Goal: Task Accomplishment & Management: Use online tool/utility

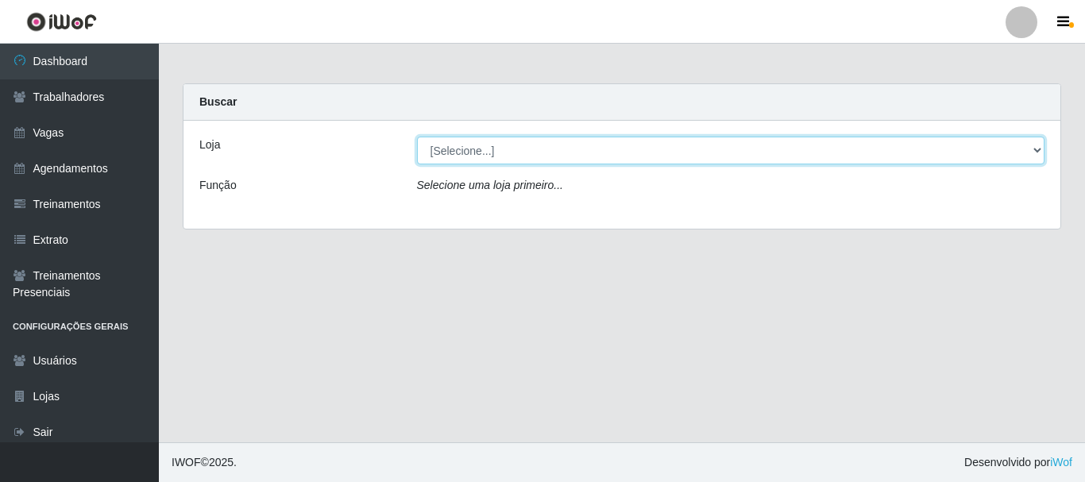
click at [1035, 152] on select "[Selecione...] SuperFácil Atacado - [PERSON_NAME]" at bounding box center [731, 151] width 628 height 28
select select "399"
click at [417, 137] on select "[Selecione...] SuperFácil Atacado - [PERSON_NAME]" at bounding box center [731, 151] width 628 height 28
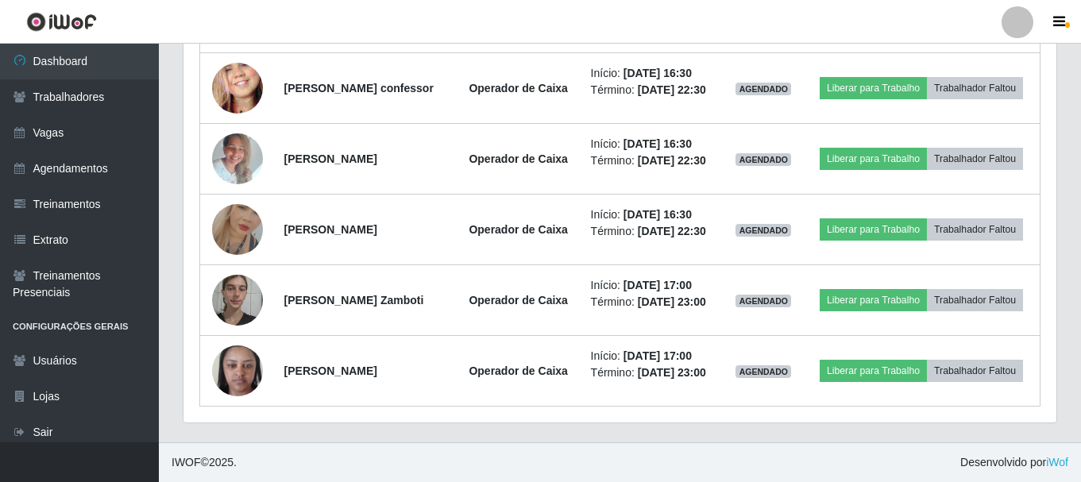
scroll to position [1612, 0]
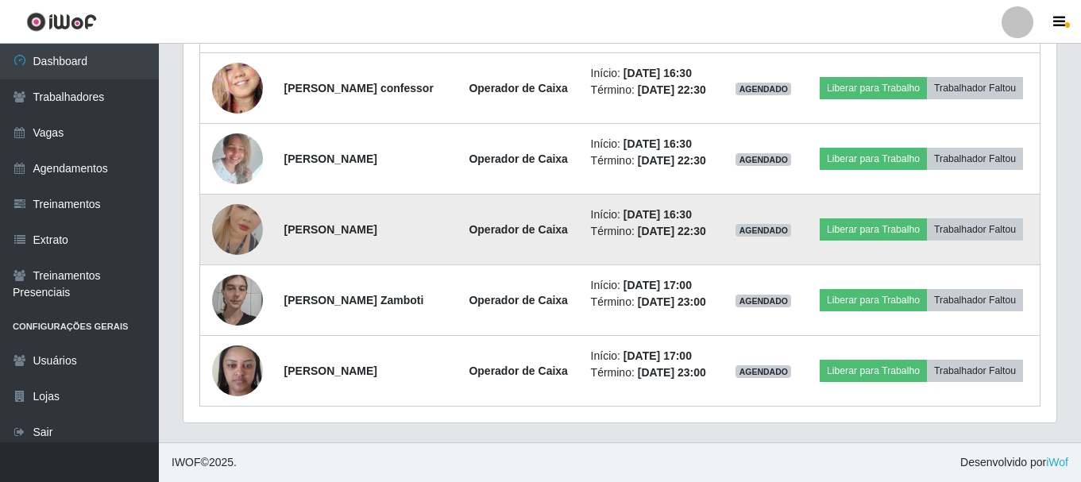
click at [229, 208] on img at bounding box center [237, 229] width 51 height 91
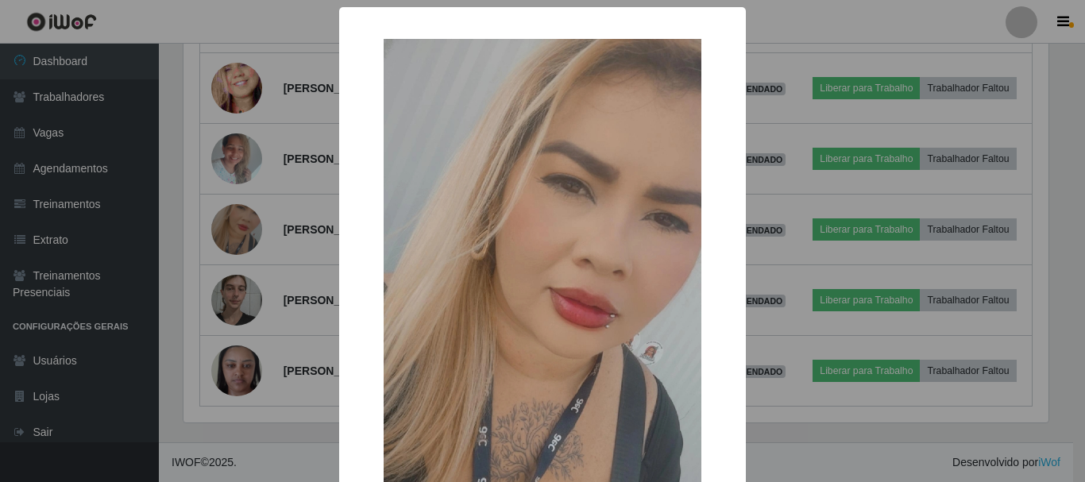
click at [1035, 92] on div "× OK Cancel" at bounding box center [542, 241] width 1085 height 482
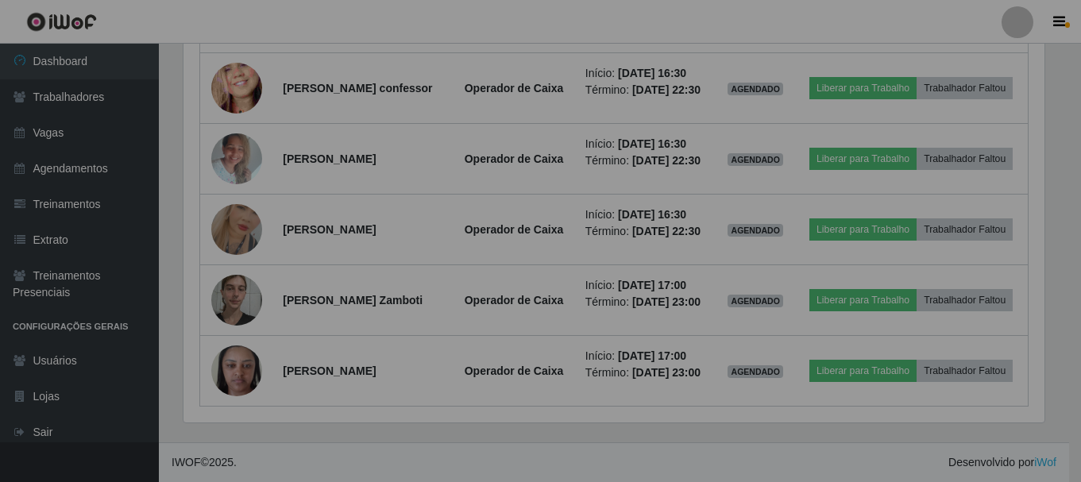
scroll to position [330, 873]
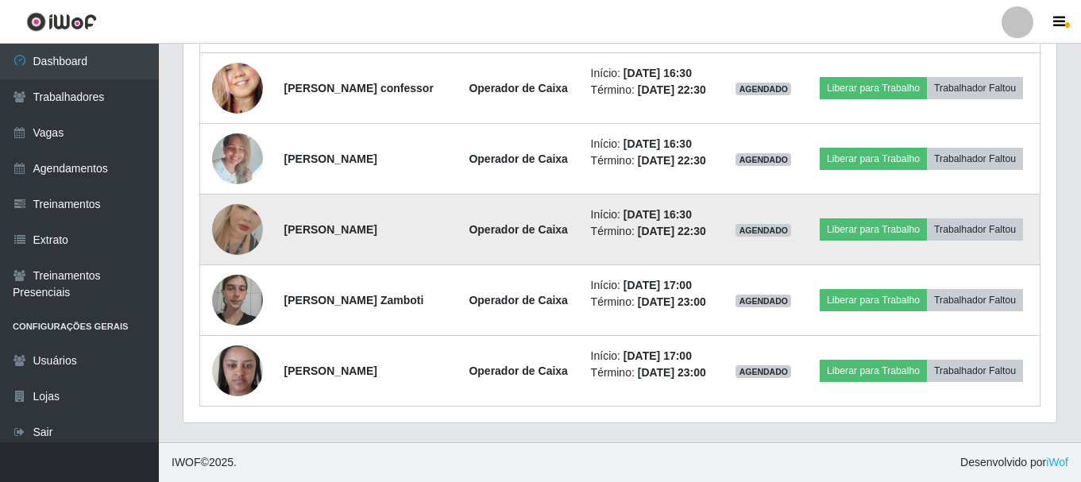
click at [232, 214] on img at bounding box center [237, 229] width 51 height 91
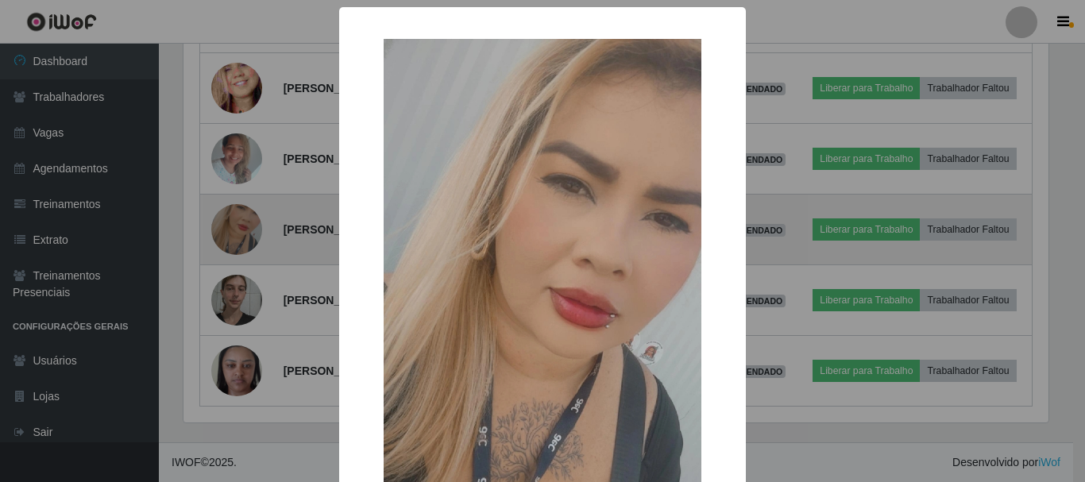
click at [232, 214] on div "× OK Cancel" at bounding box center [542, 241] width 1085 height 482
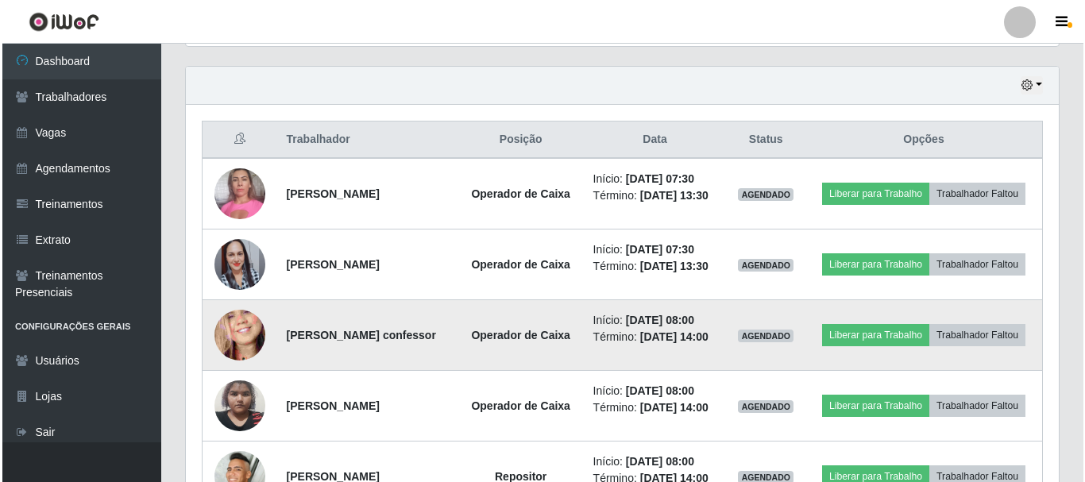
scroll to position [500, 0]
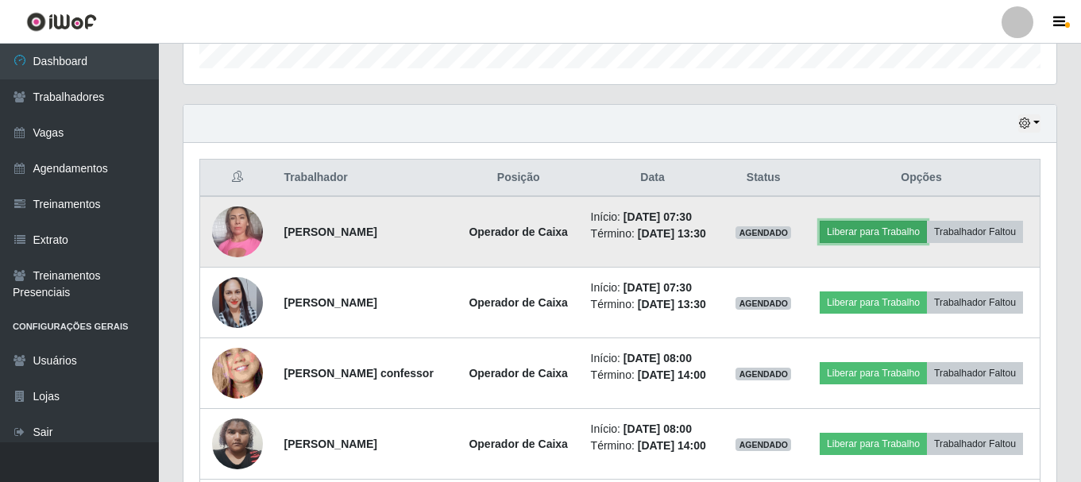
click at [927, 231] on button "Liberar para Trabalho" at bounding box center [873, 232] width 107 height 22
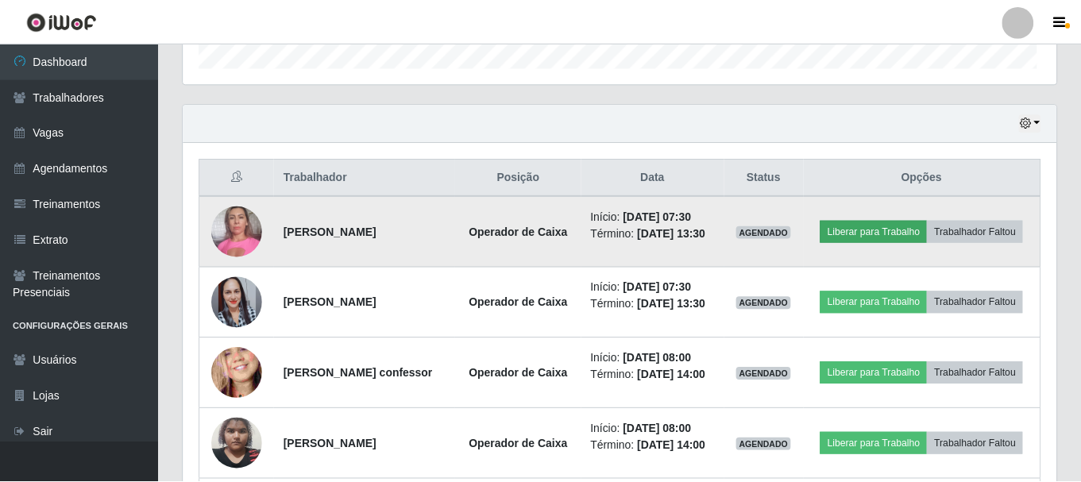
scroll to position [330, 865]
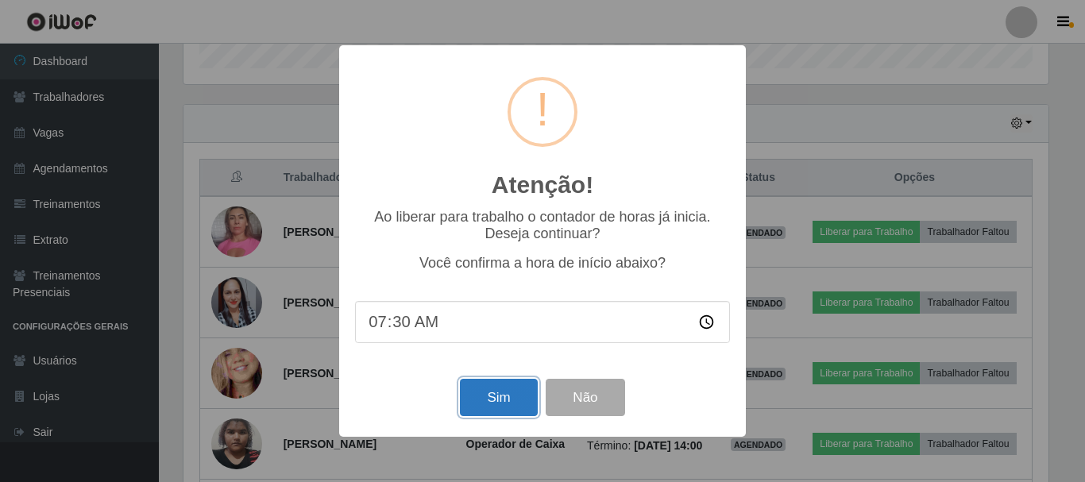
click at [503, 410] on button "Sim" at bounding box center [498, 397] width 77 height 37
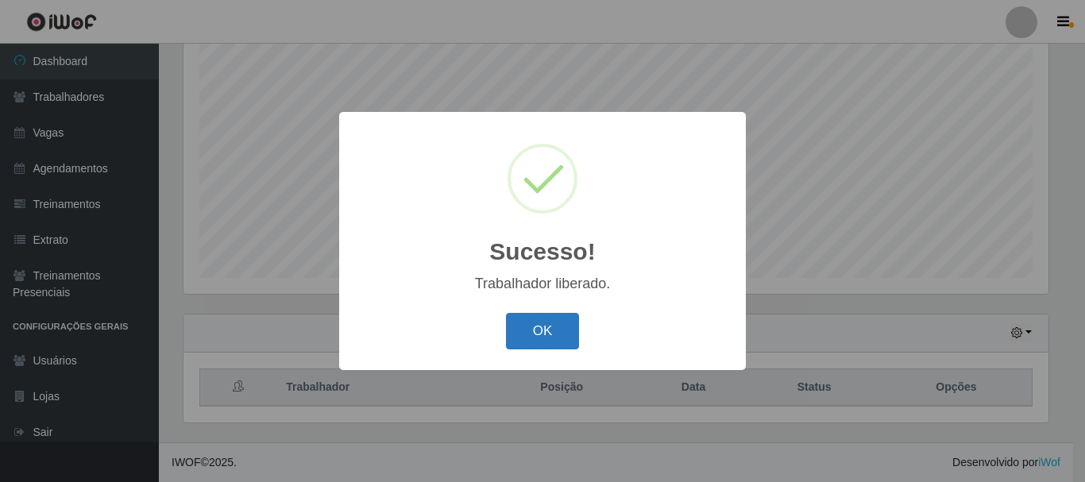
click at [554, 328] on button "OK" at bounding box center [543, 331] width 74 height 37
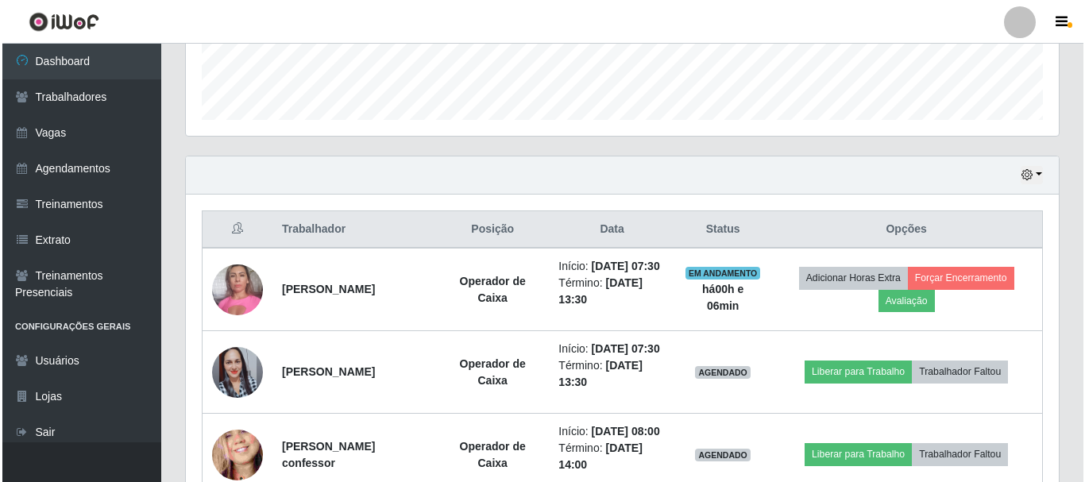
scroll to position [449, 0]
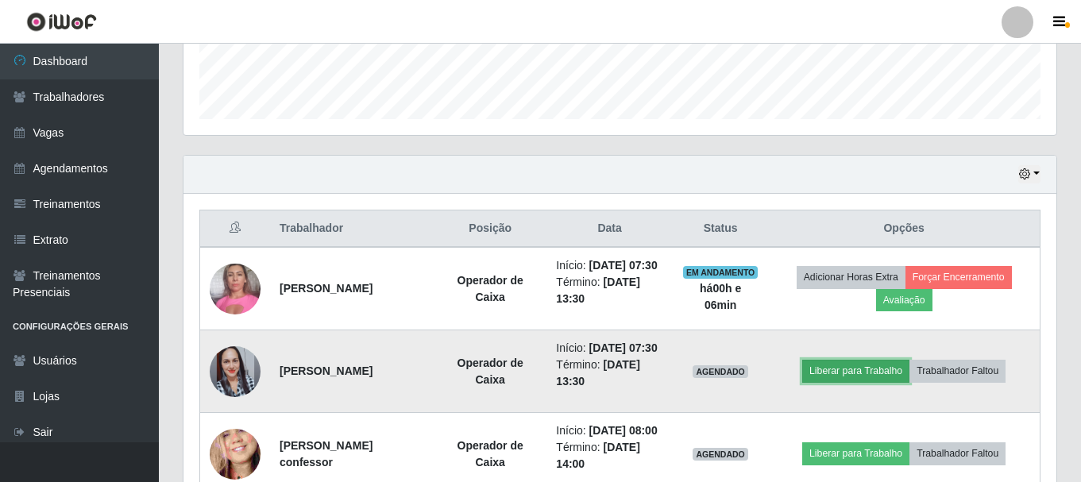
click at [851, 382] on button "Liberar para Trabalho" at bounding box center [855, 371] width 107 height 22
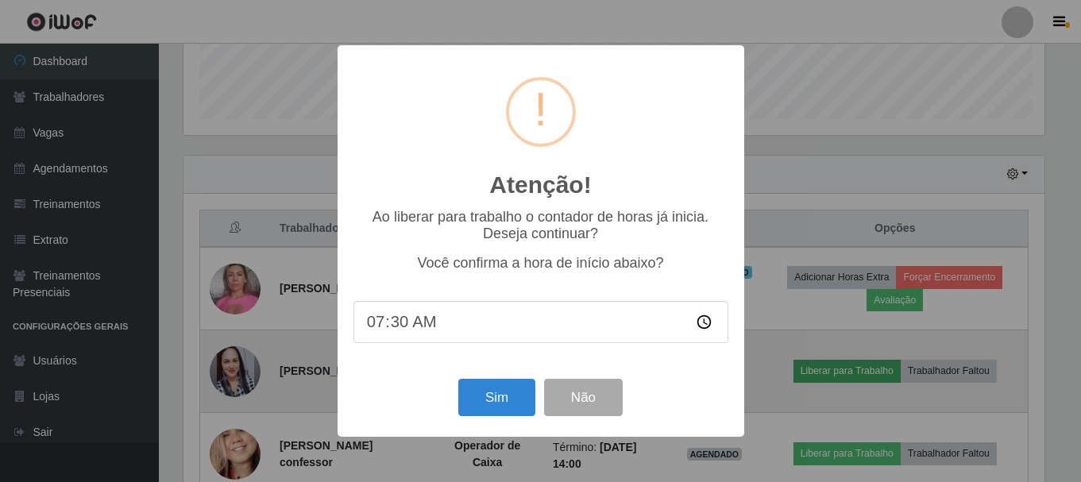
scroll to position [330, 865]
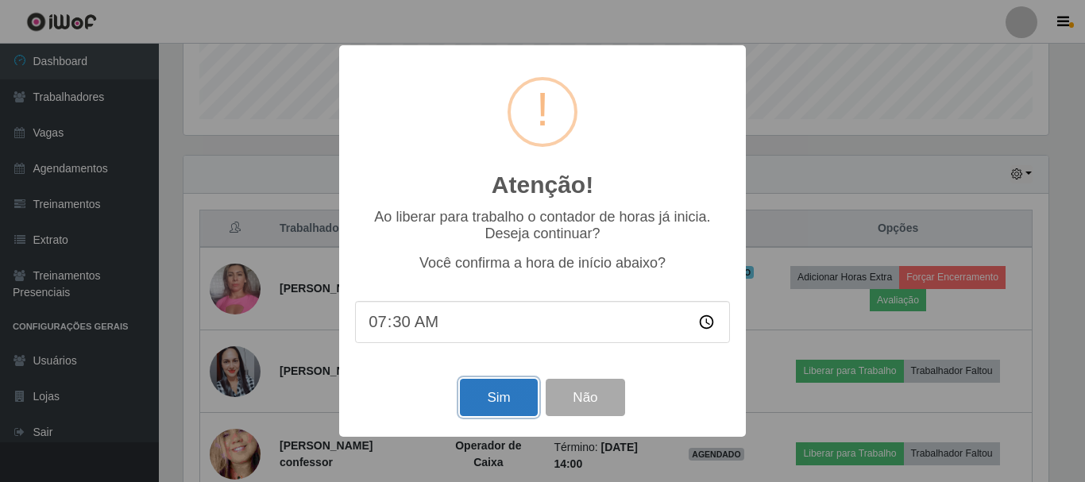
click at [512, 396] on button "Sim" at bounding box center [498, 397] width 77 height 37
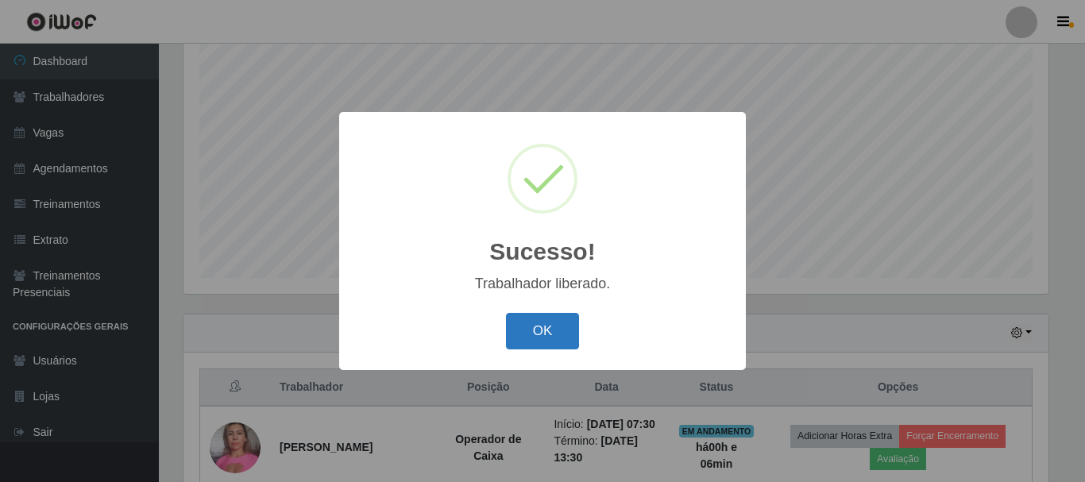
click at [545, 324] on button "OK" at bounding box center [543, 331] width 74 height 37
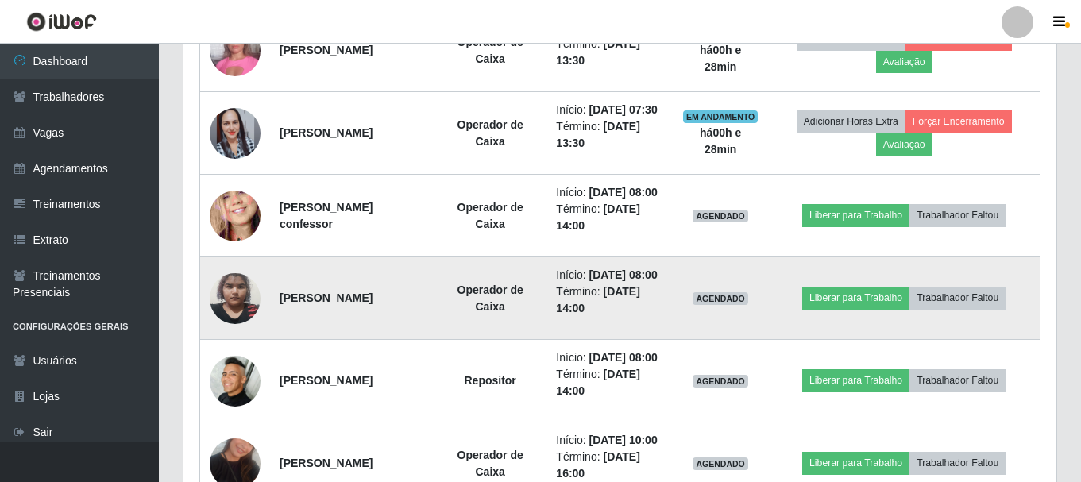
scroll to position [715, 0]
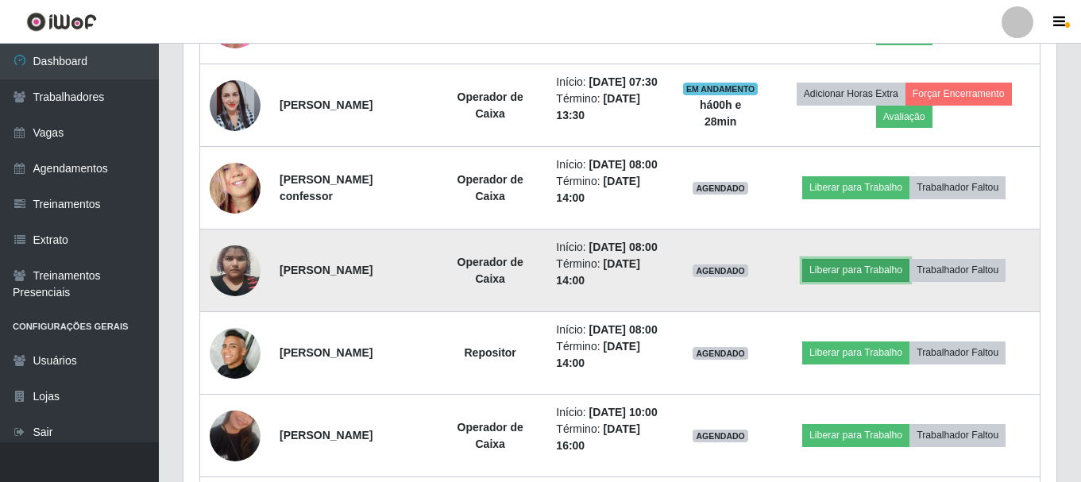
click at [859, 281] on button "Liberar para Trabalho" at bounding box center [855, 270] width 107 height 22
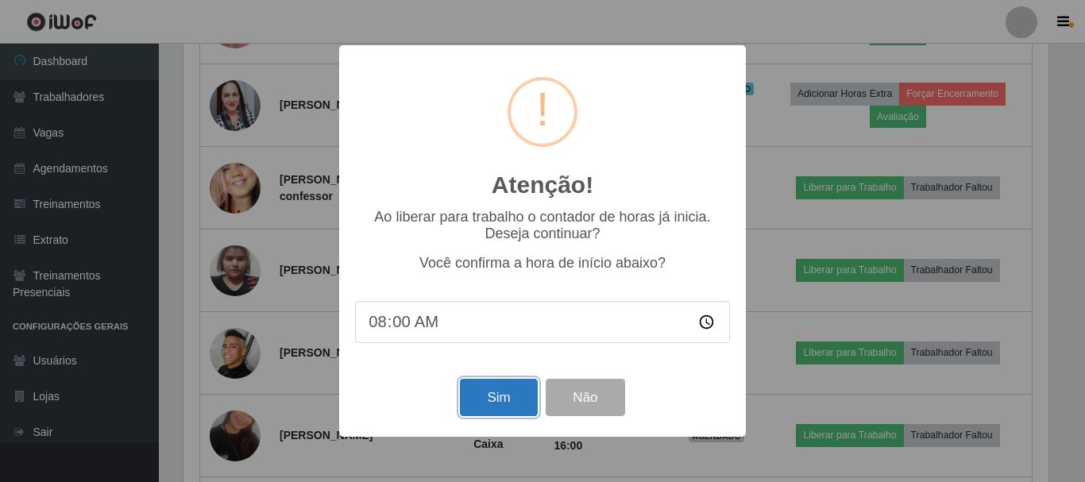
click at [526, 395] on button "Sim" at bounding box center [498, 397] width 77 height 37
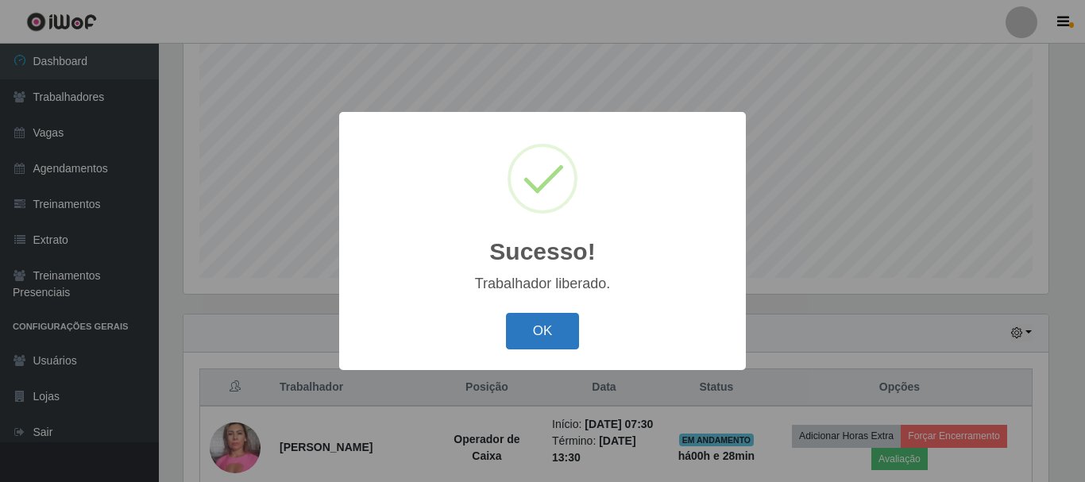
click at [535, 334] on button "OK" at bounding box center [543, 331] width 74 height 37
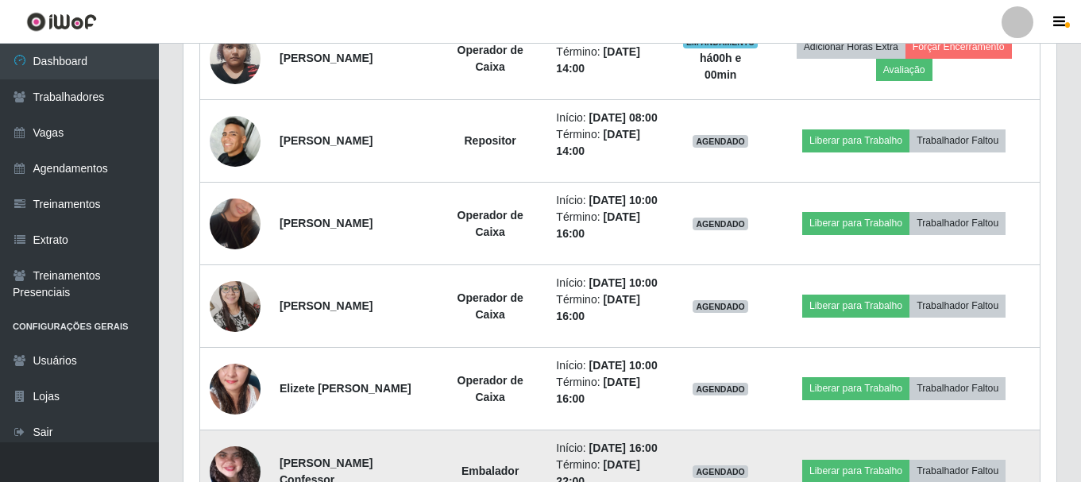
scroll to position [925, 0]
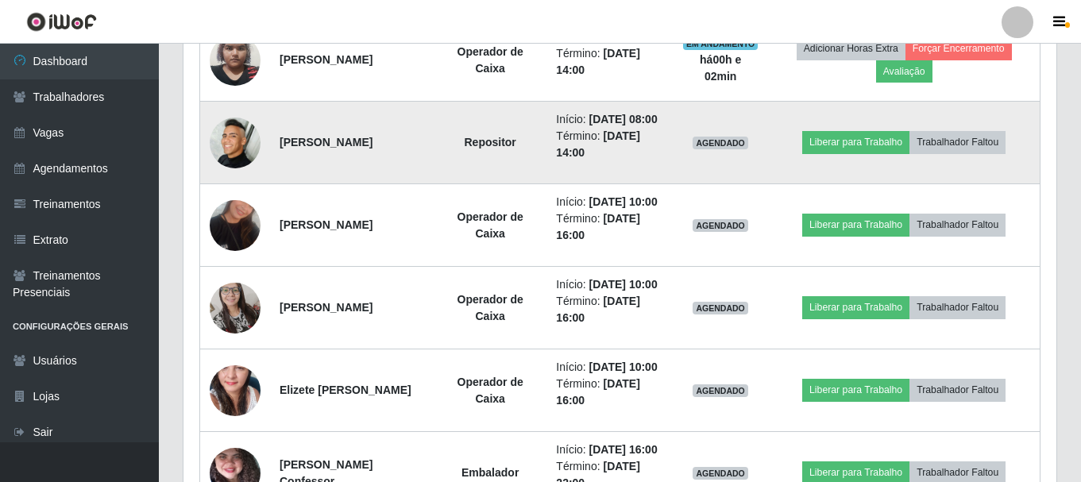
click at [240, 168] on img at bounding box center [235, 143] width 51 height 51
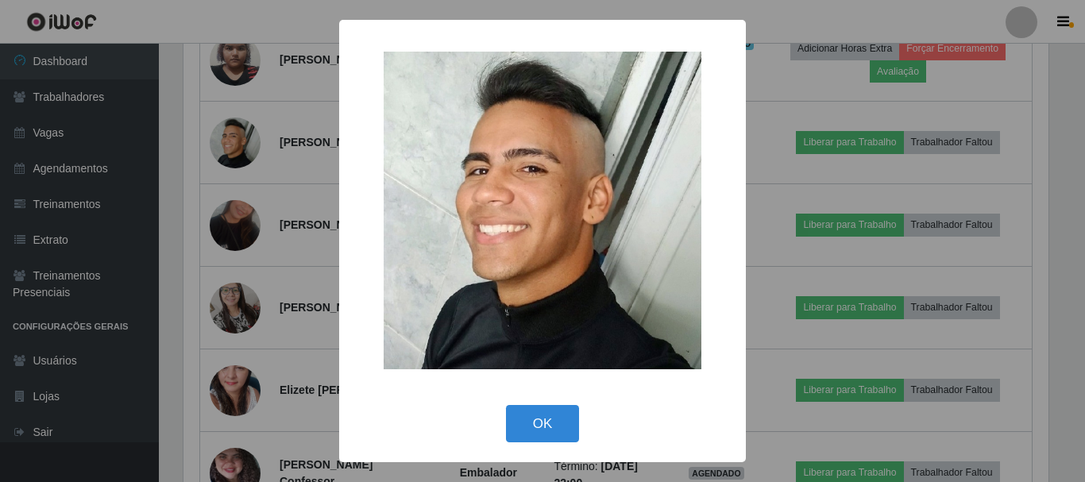
click at [240, 220] on div "× OK Cancel" at bounding box center [542, 241] width 1085 height 482
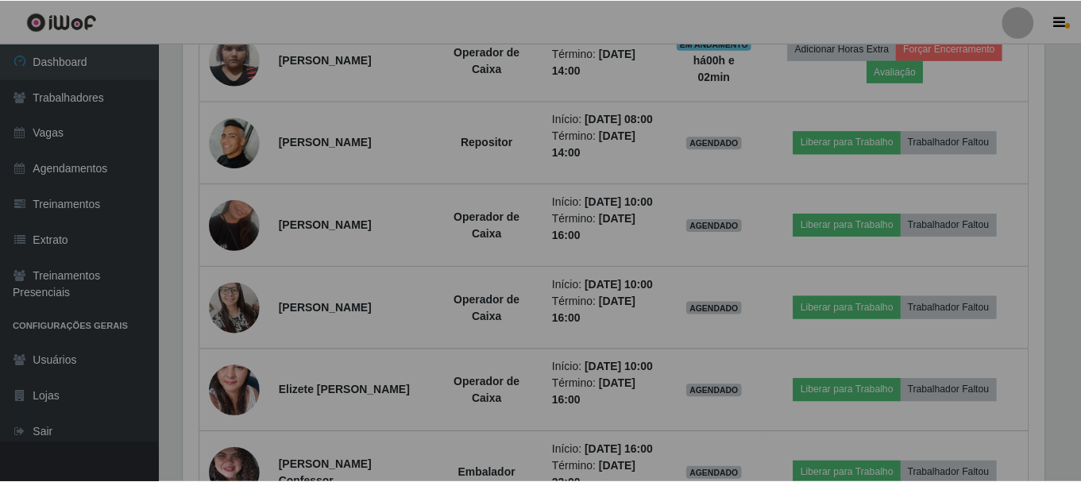
scroll to position [330, 873]
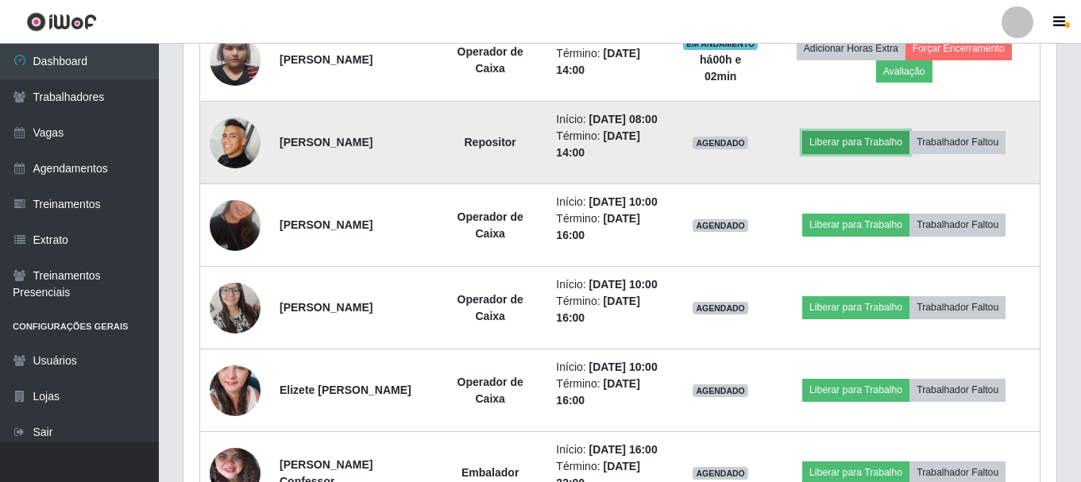
click at [844, 153] on button "Liberar para Trabalho" at bounding box center [855, 142] width 107 height 22
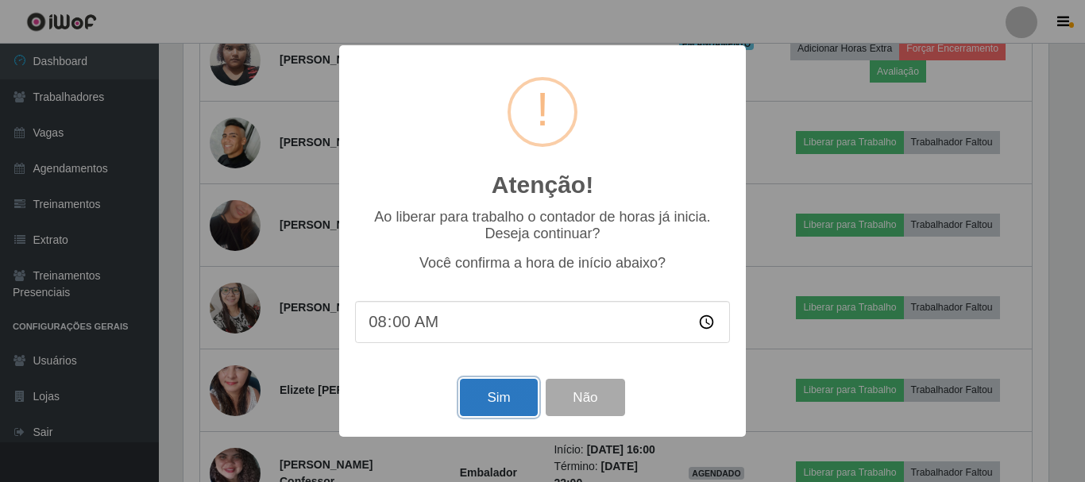
click at [488, 398] on button "Sim" at bounding box center [498, 397] width 77 height 37
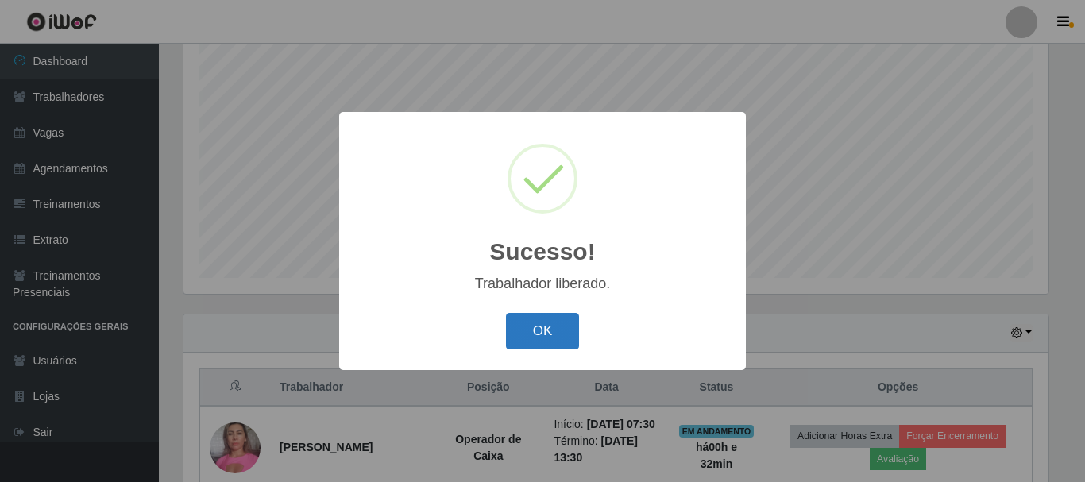
click at [551, 337] on button "OK" at bounding box center [543, 331] width 74 height 37
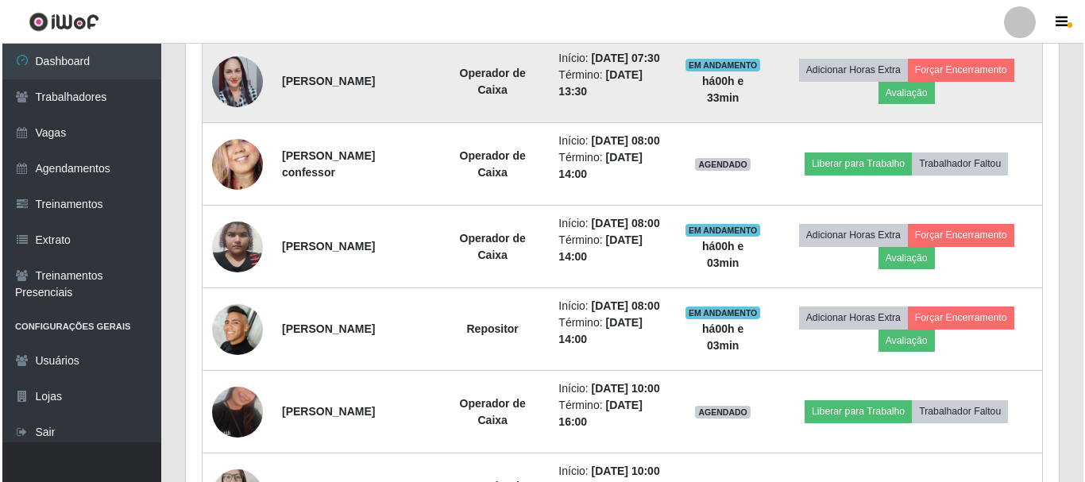
scroll to position [766, 0]
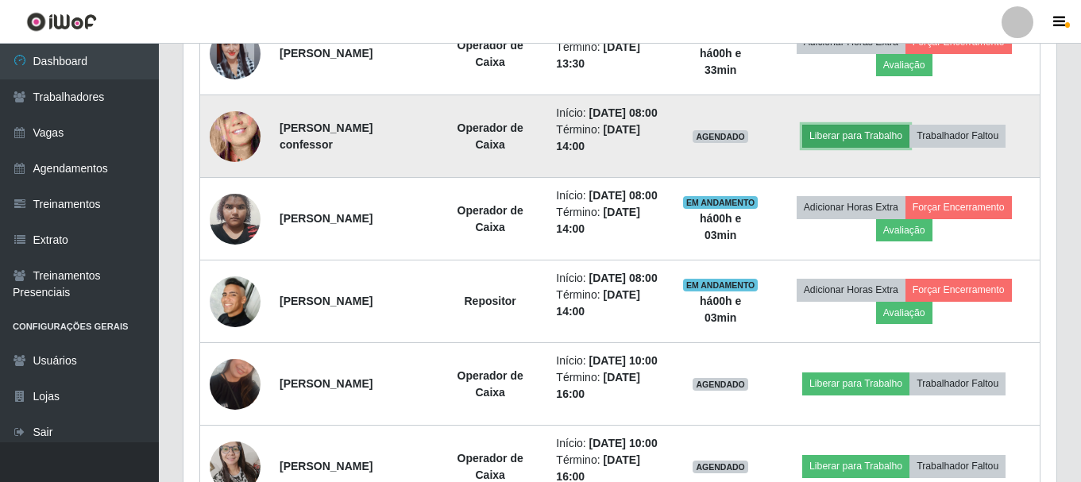
click at [863, 147] on button "Liberar para Trabalho" at bounding box center [855, 136] width 107 height 22
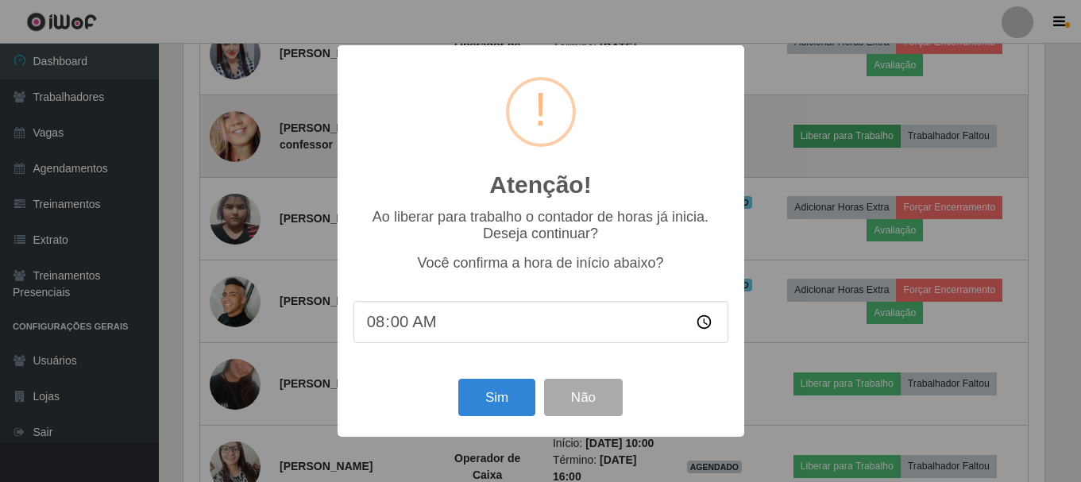
scroll to position [330, 865]
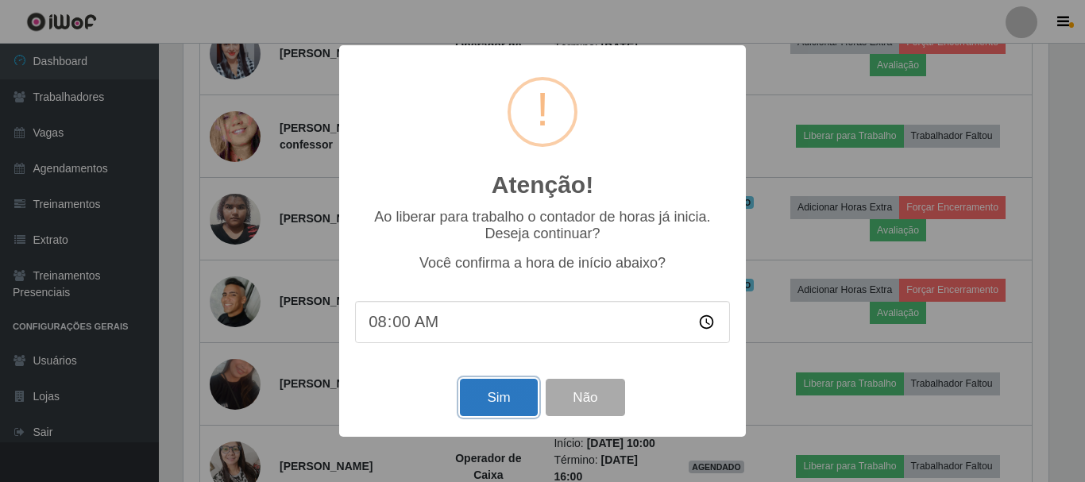
click at [491, 401] on button "Sim" at bounding box center [498, 397] width 77 height 37
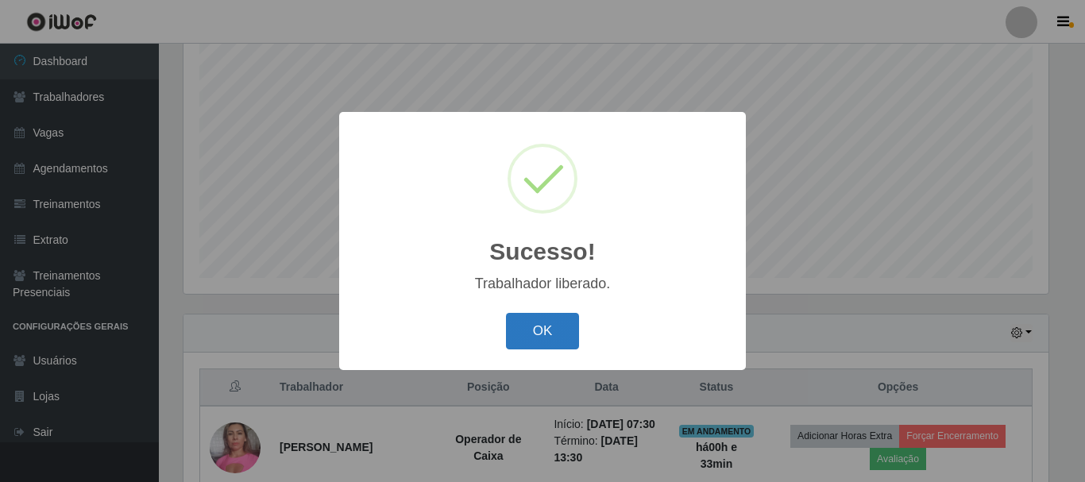
click at [550, 342] on button "OK" at bounding box center [543, 331] width 74 height 37
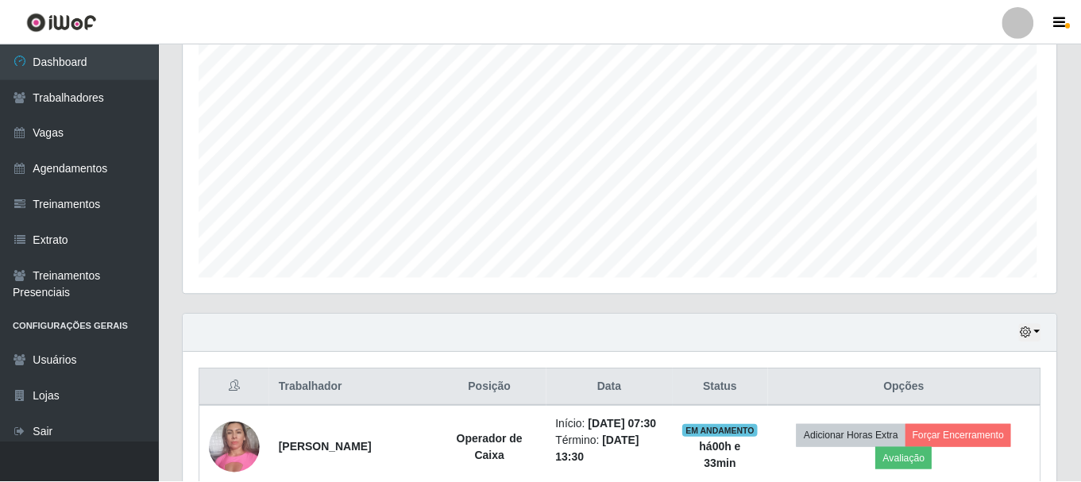
scroll to position [330, 873]
